Goal: Task Accomplishment & Management: Manage account settings

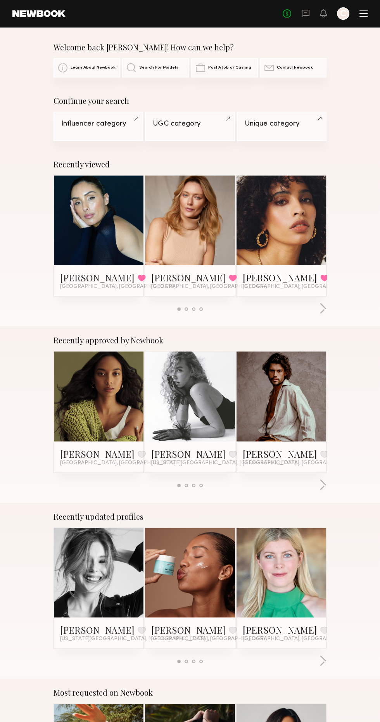
click at [342, 14] on div at bounding box center [343, 13] width 12 height 12
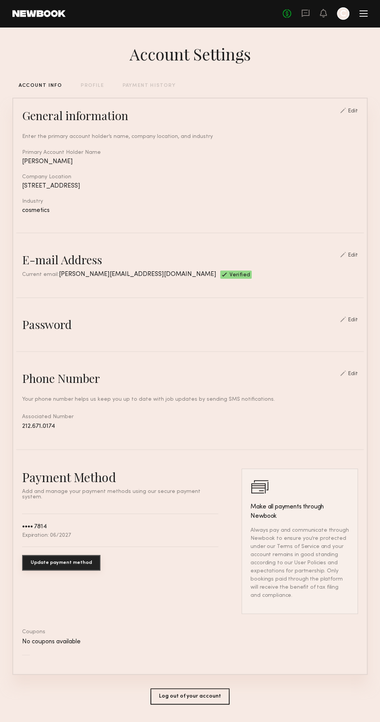
click at [305, 13] on icon at bounding box center [305, 12] width 3 height 1
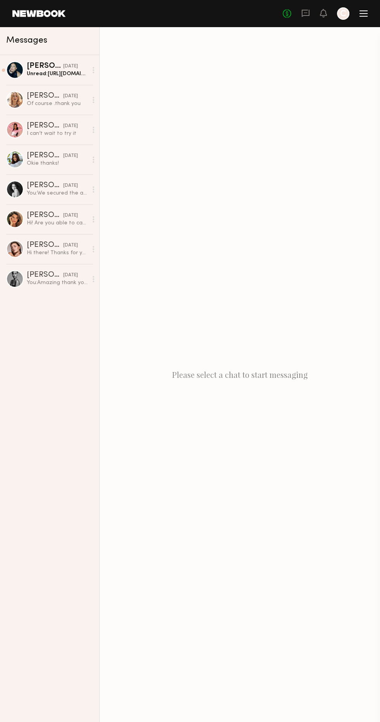
click at [66, 74] on div "Unread: [URL][DOMAIN_NAME]" at bounding box center [57, 73] width 61 height 7
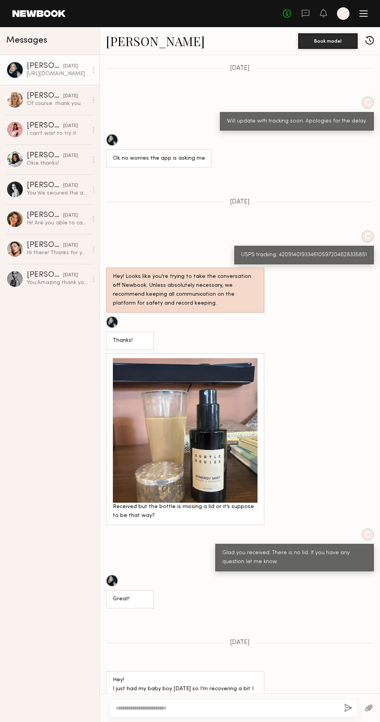
click at [305, 13] on icon at bounding box center [305, 12] width 3 height 1
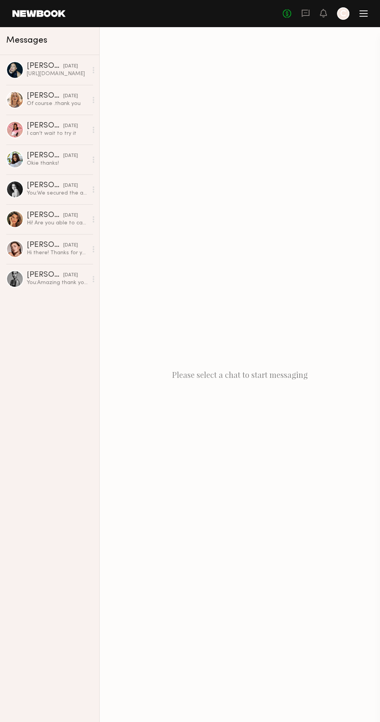
click at [325, 12] on icon at bounding box center [323, 12] width 6 height 5
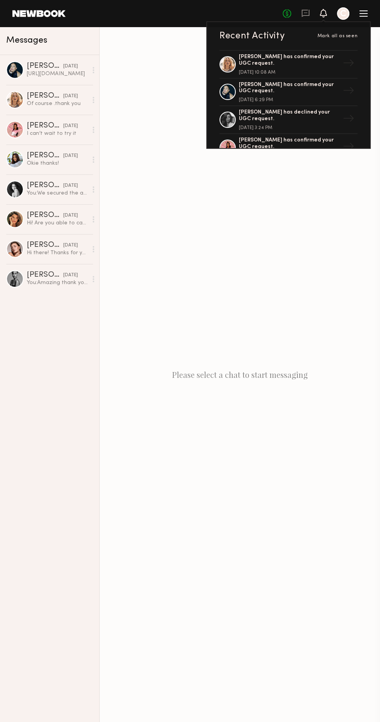
click at [299, 89] on div "[PERSON_NAME] has confirmed your UGC request." at bounding box center [289, 88] width 101 height 13
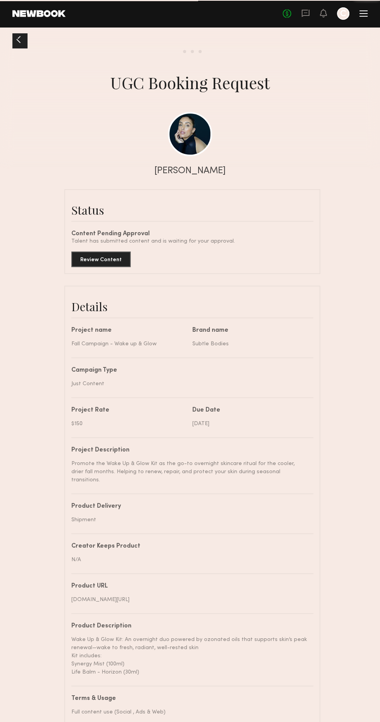
scroll to position [2549, 0]
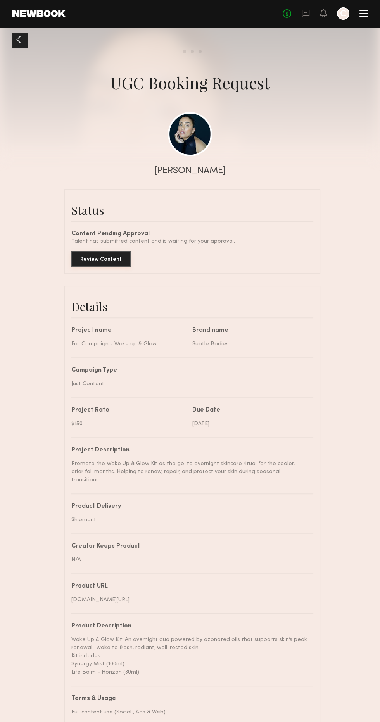
click at [114, 259] on button "Review Content" at bounding box center [100, 258] width 59 height 15
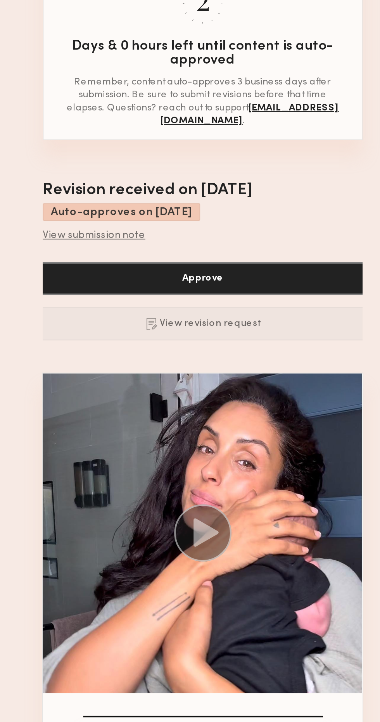
click at [211, 266] on button "View revision request" at bounding box center [189, 264] width 153 height 16
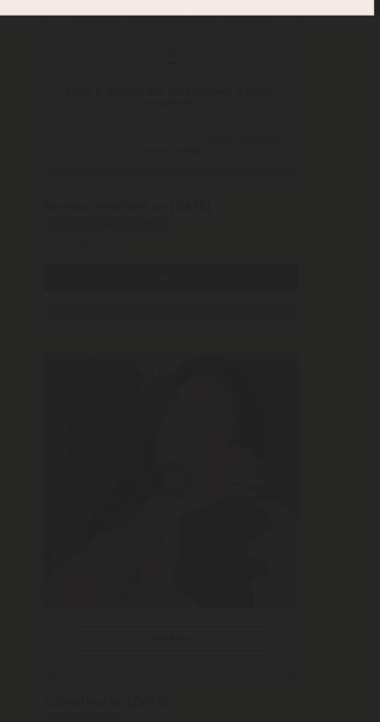
click at [268, 191] on div at bounding box center [190, 361] width 380 height 722
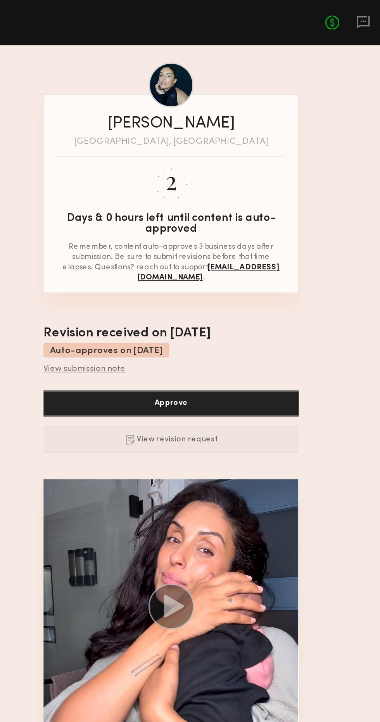
click at [307, 13] on icon at bounding box center [305, 12] width 3 height 1
